Goal: Information Seeking & Learning: Learn about a topic

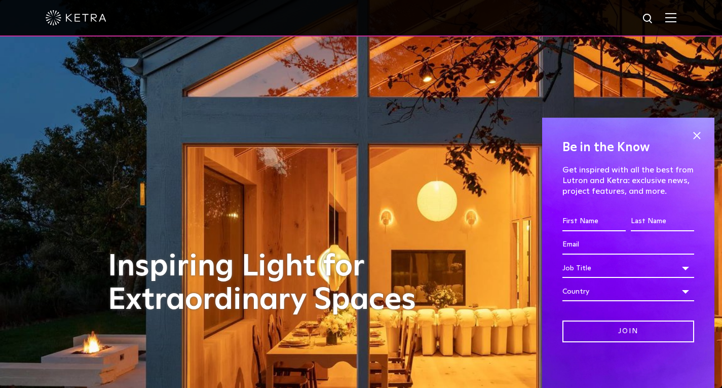
click at [686, 142] on h4 "Be in the Know" at bounding box center [628, 147] width 132 height 19
click at [699, 138] on span at bounding box center [696, 135] width 15 height 15
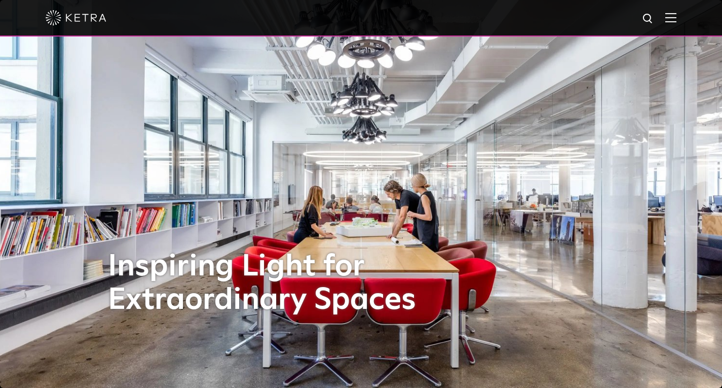
click at [80, 18] on img at bounding box center [76, 17] width 61 height 15
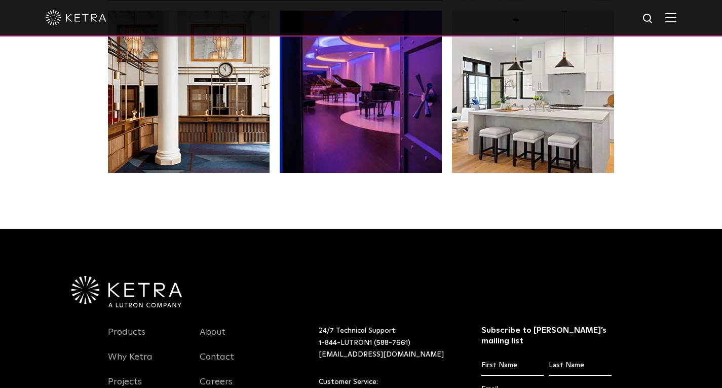
scroll to position [2131, 0]
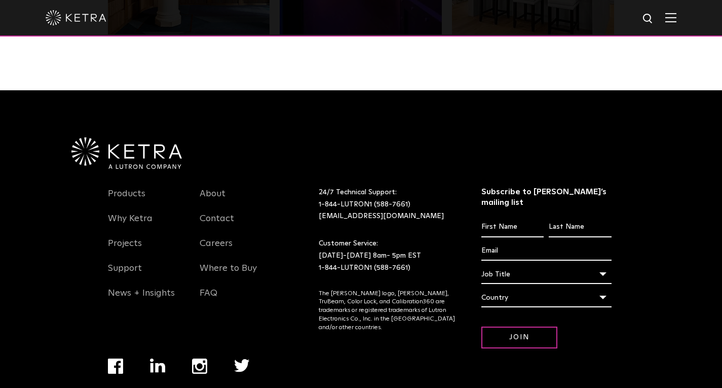
click at [676, 22] on img at bounding box center [670, 18] width 11 height 10
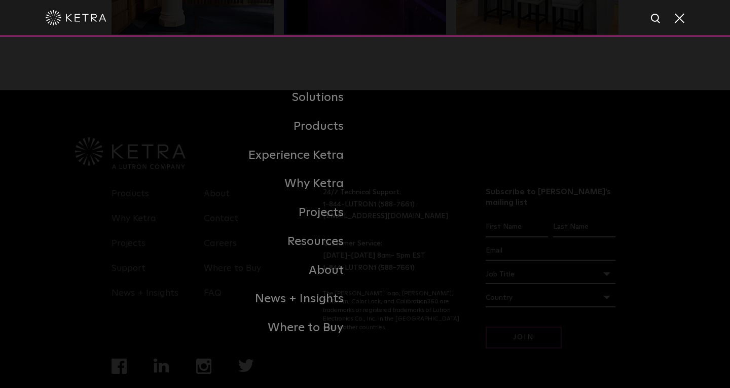
click at [681, 22] on span at bounding box center [678, 18] width 11 height 10
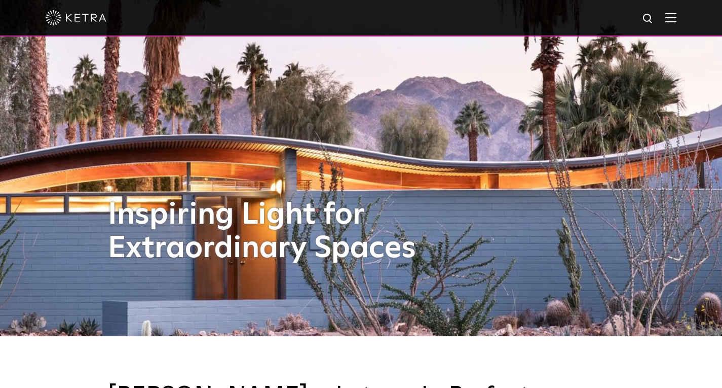
scroll to position [0, 0]
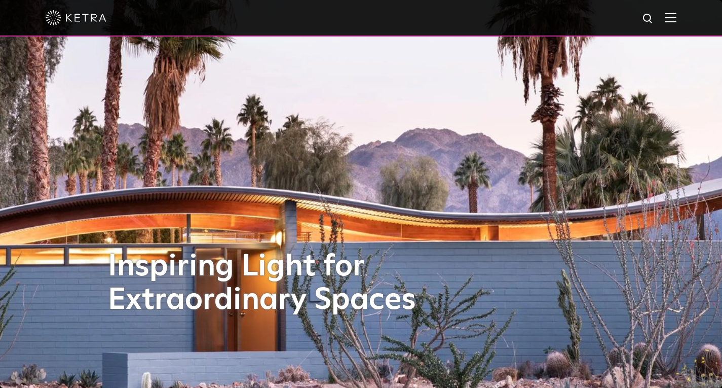
click at [676, 28] on div at bounding box center [361, 17] width 631 height 35
click at [676, 20] on img at bounding box center [670, 18] width 11 height 10
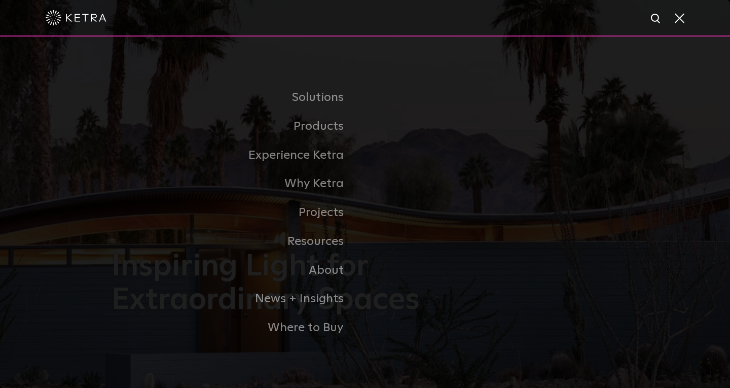
click at [671, 14] on div at bounding box center [365, 17] width 638 height 35
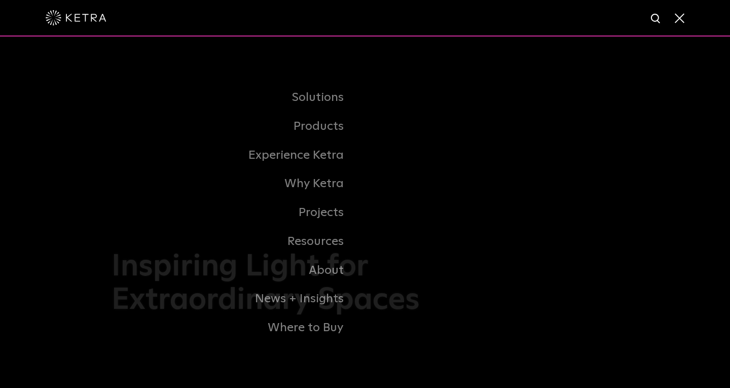
click at [683, 19] on span at bounding box center [678, 18] width 11 height 10
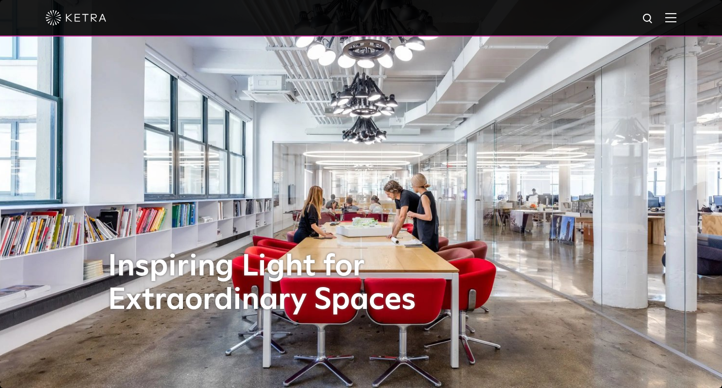
click at [383, 258] on h1 "Inspiring Light for Extraordinary Spaces" at bounding box center [272, 283] width 329 height 67
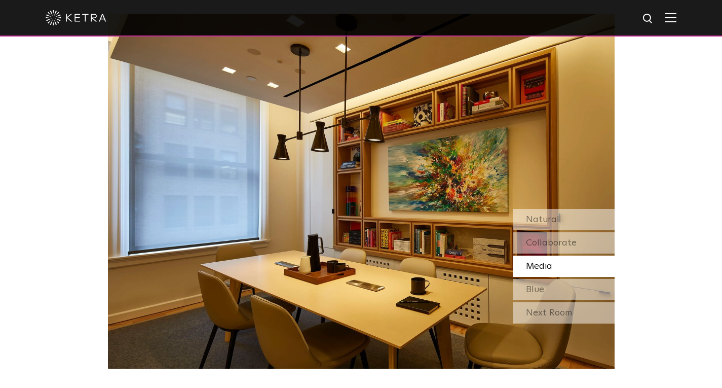
scroll to position [902, 0]
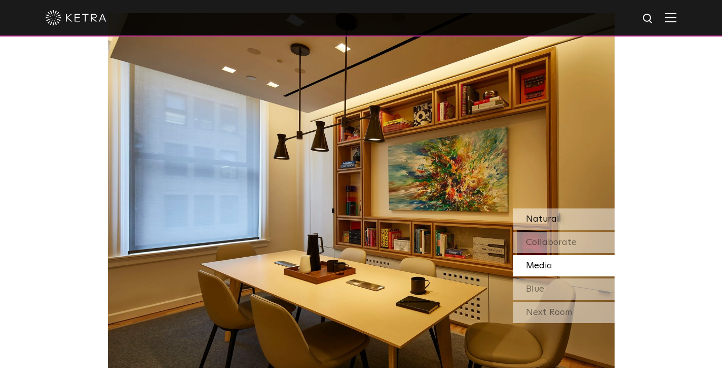
click at [567, 208] on div "Natural" at bounding box center [563, 218] width 101 height 21
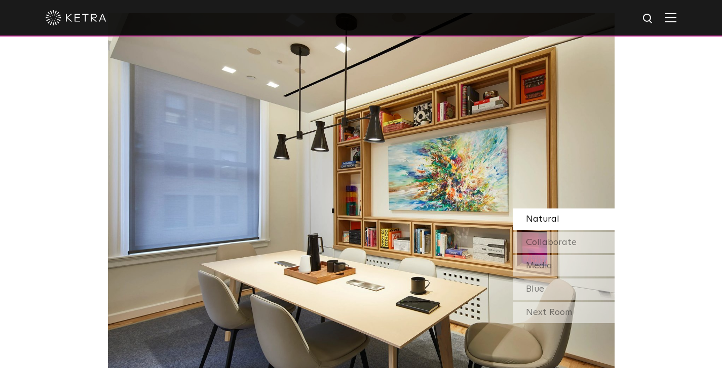
click at [684, 99] on div "Watch Light Transform Experience the transformative nature of light—select a sc…" at bounding box center [361, 120] width 722 height 496
click at [563, 238] on span "Collaborate" at bounding box center [551, 242] width 51 height 9
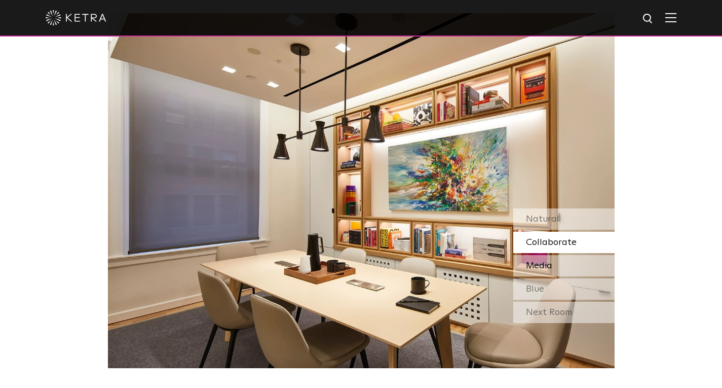
click at [546, 261] on span "Media" at bounding box center [539, 265] width 26 height 9
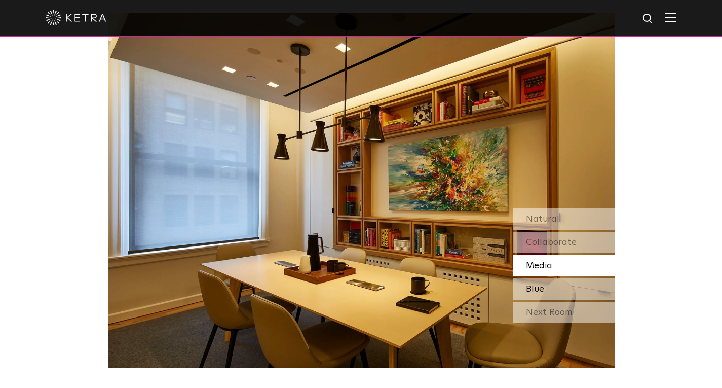
click at [552, 278] on div "Blue" at bounding box center [563, 288] width 101 height 21
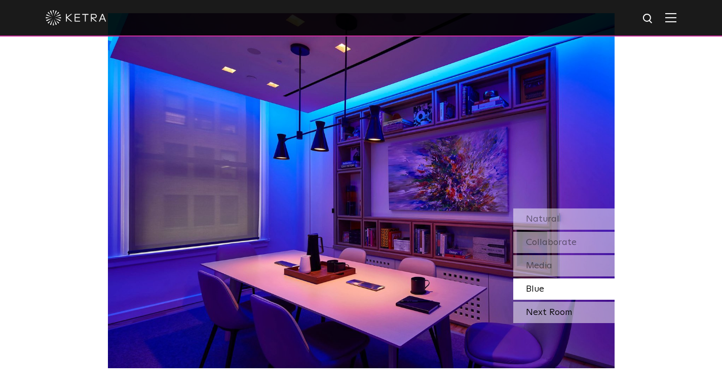
click at [554, 301] on div "Next Room" at bounding box center [563, 311] width 101 height 21
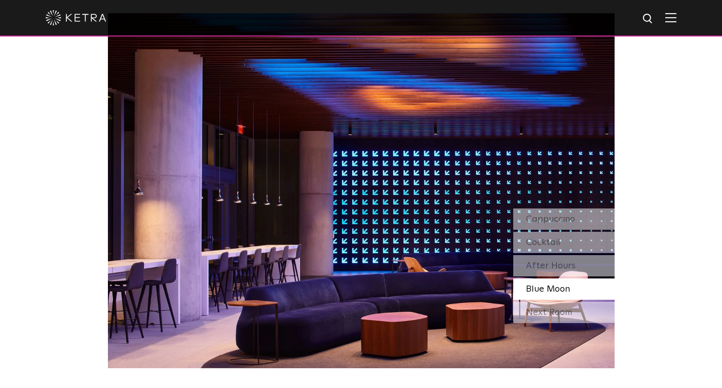
click at [657, 205] on div "Watch Light Transform Experience the transformative nature of light—select a sc…" at bounding box center [361, 120] width 722 height 496
click at [557, 301] on div "Next Room" at bounding box center [563, 311] width 101 height 21
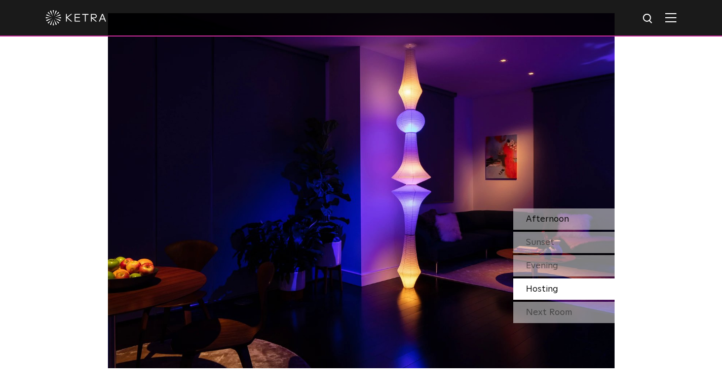
click at [556, 214] on span "Afternoon" at bounding box center [547, 218] width 43 height 9
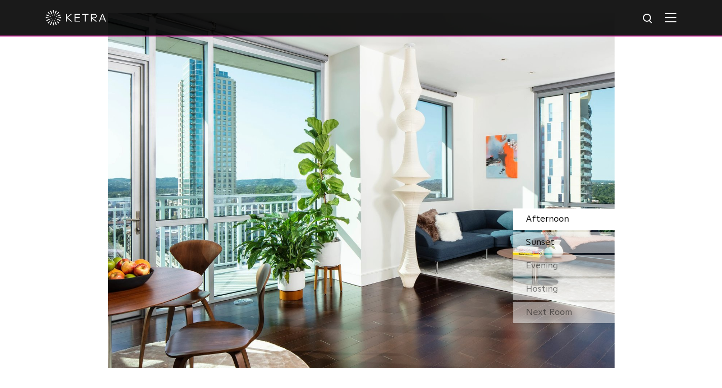
click at [555, 232] on div "Sunset" at bounding box center [563, 242] width 101 height 21
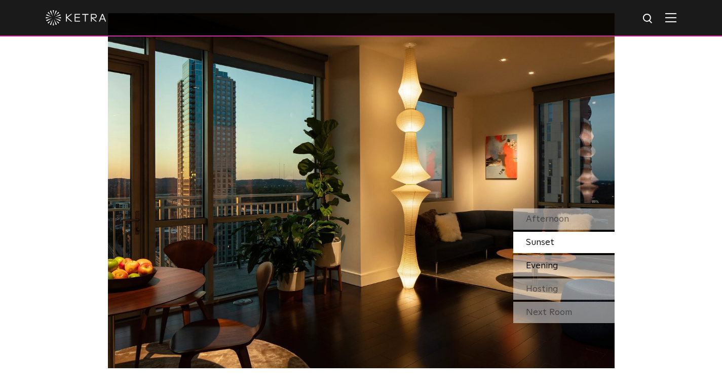
click at [552, 261] on span "Evening" at bounding box center [542, 265] width 32 height 9
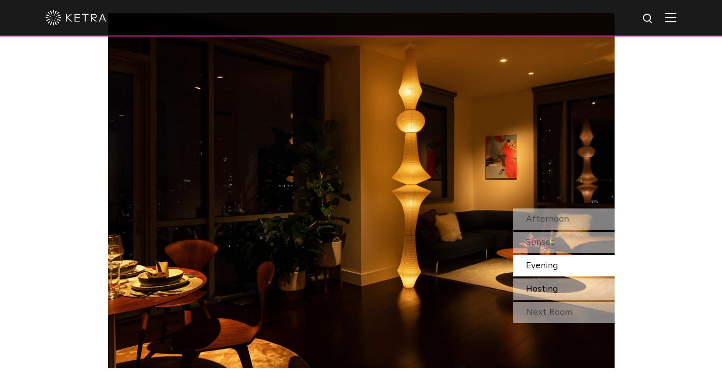
click at [555, 284] on span "Hosting" at bounding box center [542, 288] width 32 height 9
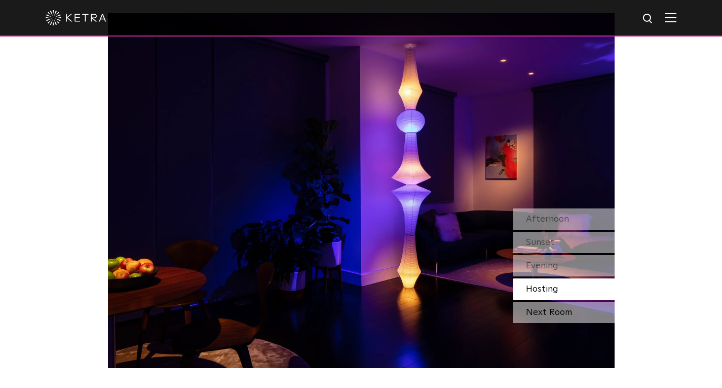
click at [549, 301] on div "Next Room" at bounding box center [563, 311] width 101 height 21
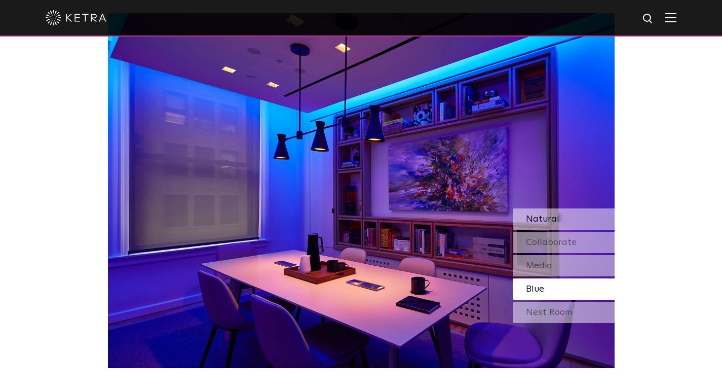
click at [555, 214] on span "Natural" at bounding box center [542, 218] width 33 height 9
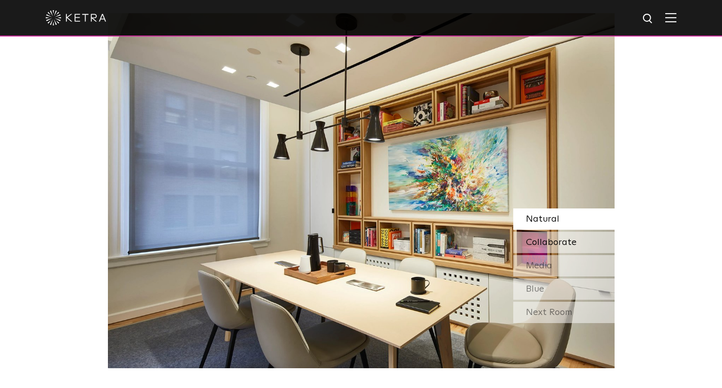
click at [555, 238] on span "Collaborate" at bounding box center [551, 242] width 51 height 9
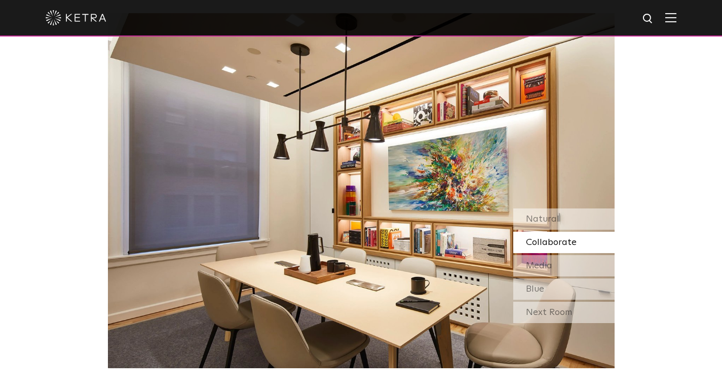
click at [555, 238] on span "Collaborate" at bounding box center [551, 242] width 51 height 9
click at [551, 261] on span "Media" at bounding box center [539, 265] width 26 height 9
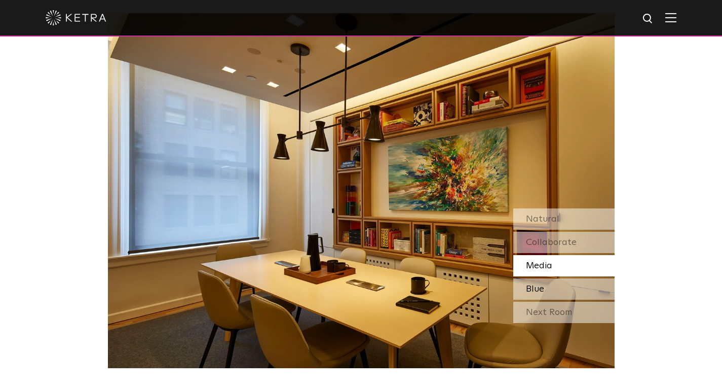
click at [554, 278] on div "Blue" at bounding box center [563, 288] width 101 height 21
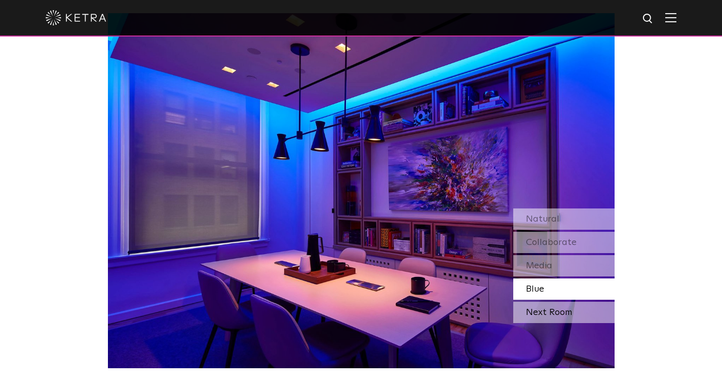
click at [559, 301] on div "Next Room" at bounding box center [563, 311] width 101 height 21
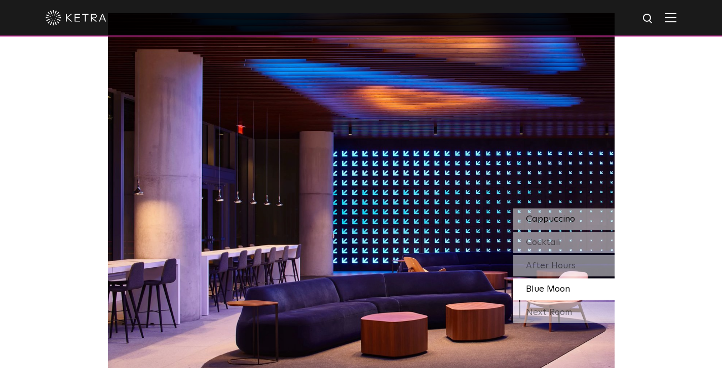
click at [567, 214] on span "Cappuccino" at bounding box center [550, 218] width 49 height 9
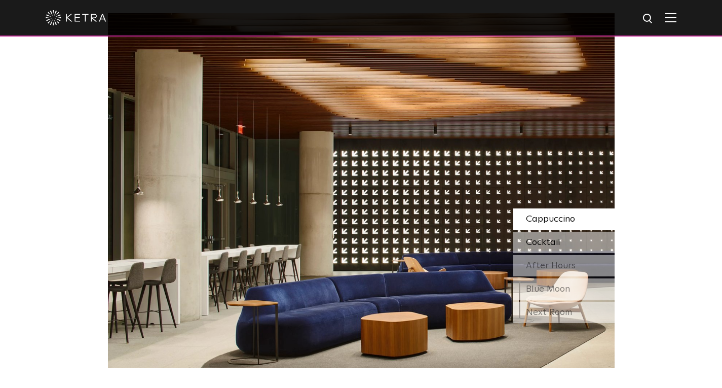
click at [565, 232] on div "Cocktail" at bounding box center [563, 242] width 101 height 21
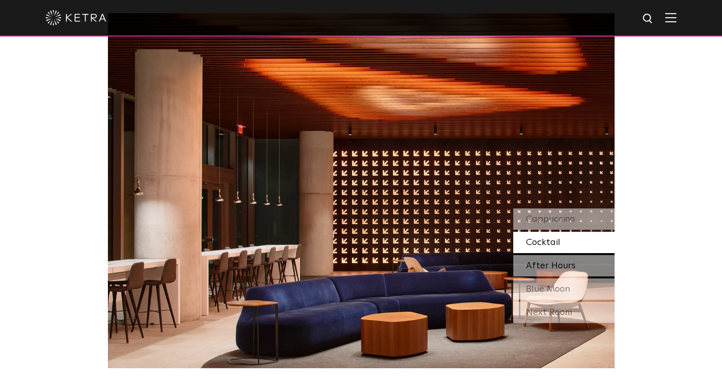
click at [556, 261] on span "After Hours" at bounding box center [551, 265] width 50 height 9
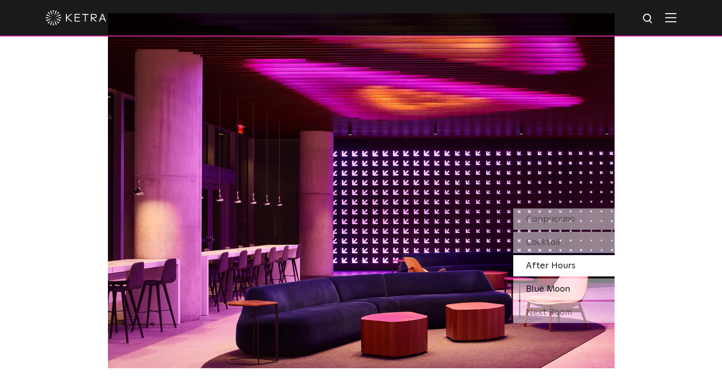
click at [566, 278] on div "Blue Moon" at bounding box center [563, 288] width 101 height 21
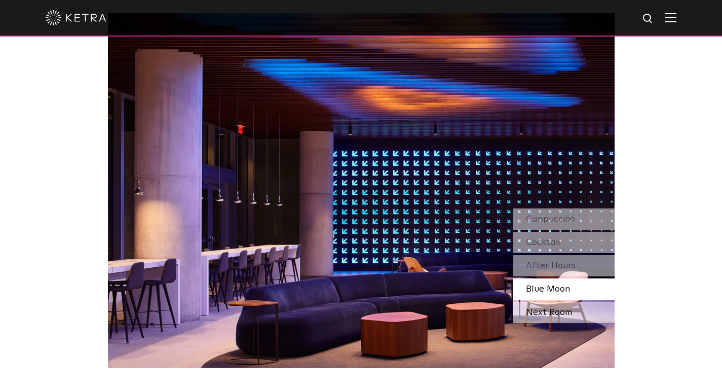
click at [562, 301] on div "Next Room" at bounding box center [563, 311] width 101 height 21
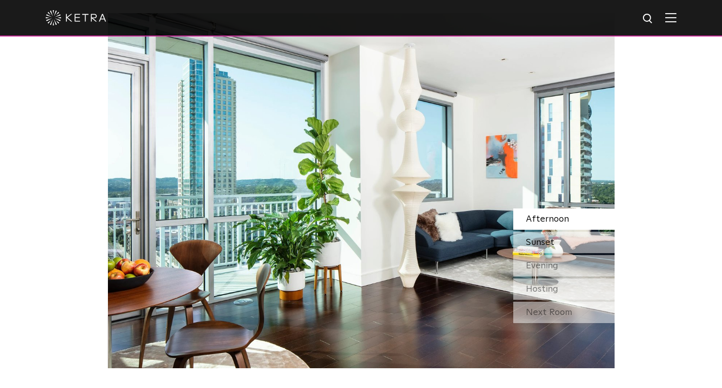
click at [545, 238] on span "Sunset" at bounding box center [540, 242] width 28 height 9
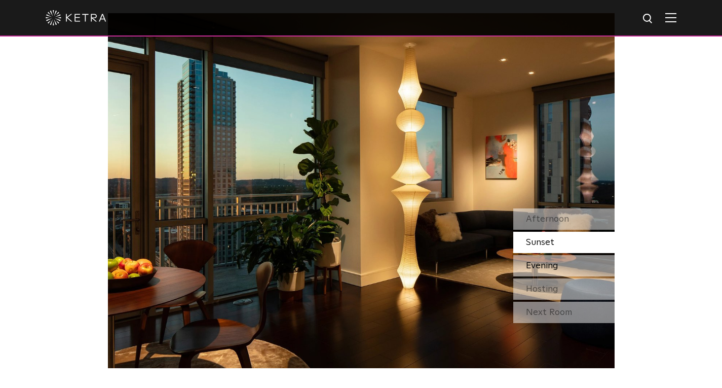
click at [560, 255] on div "Evening" at bounding box center [563, 265] width 101 height 21
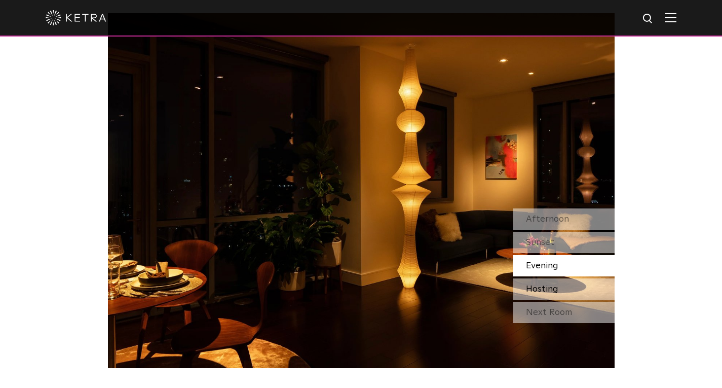
click at [559, 278] on div "Hosting" at bounding box center [563, 288] width 101 height 21
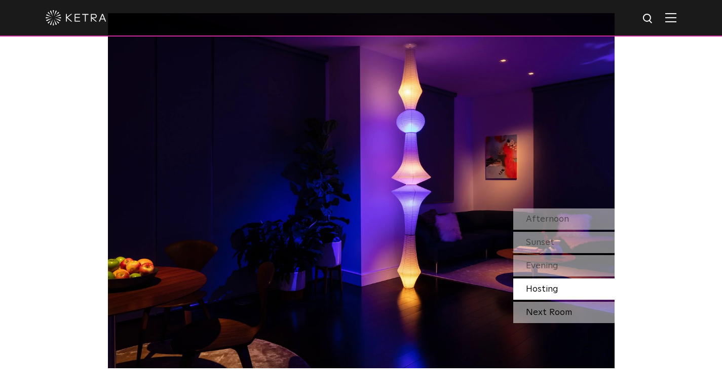
click at [547, 301] on div "Next Room" at bounding box center [563, 311] width 101 height 21
